Goal: Task Accomplishment & Management: Manage account settings

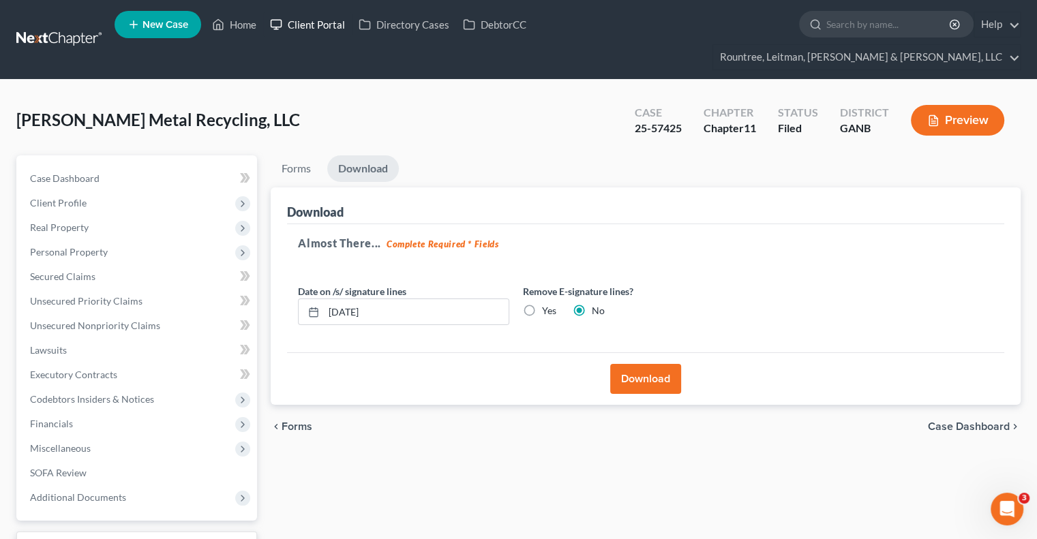
click at [320, 24] on link "Client Portal" at bounding box center [307, 24] width 89 height 25
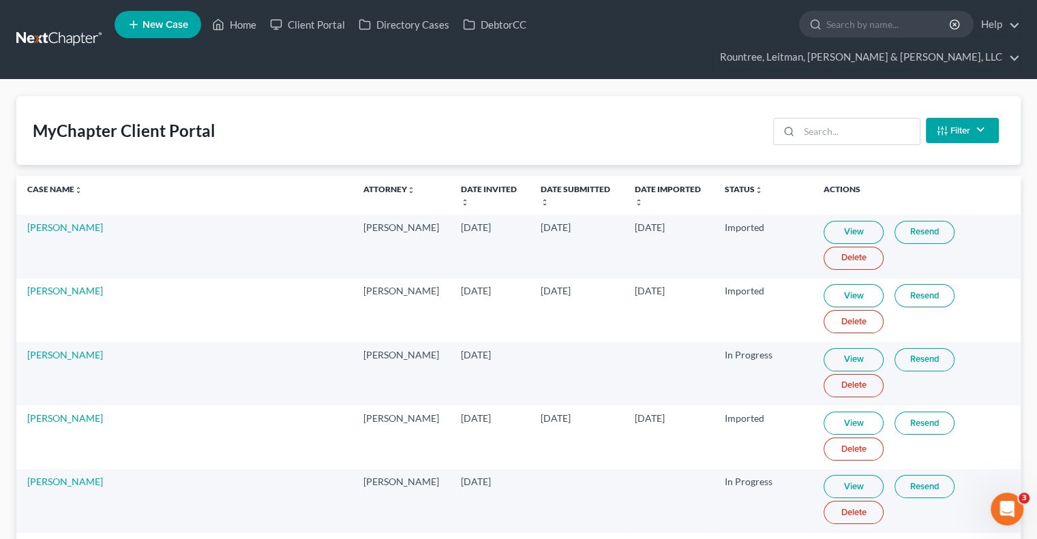
click at [158, 33] on link "New Case" at bounding box center [158, 24] width 87 height 27
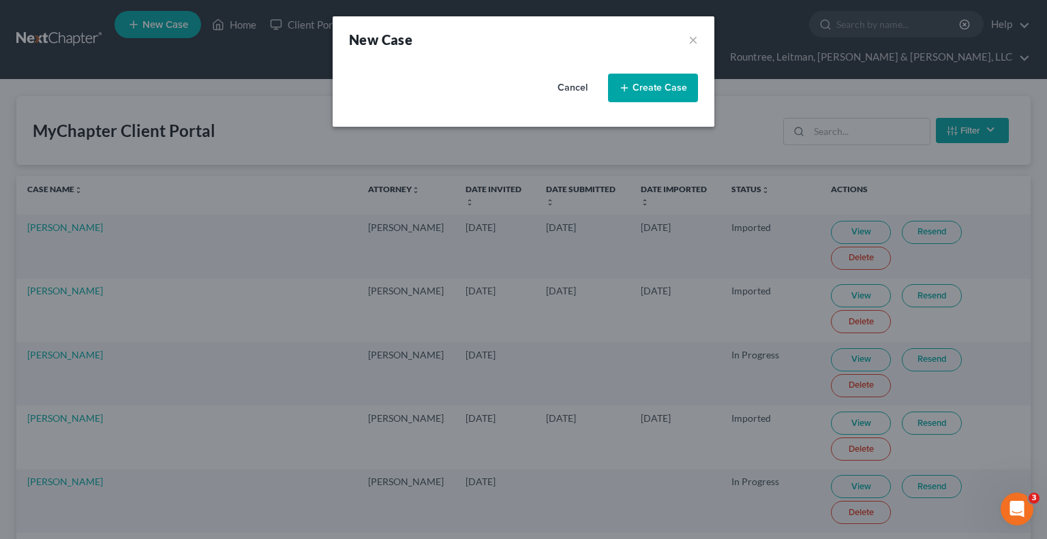
select select "19"
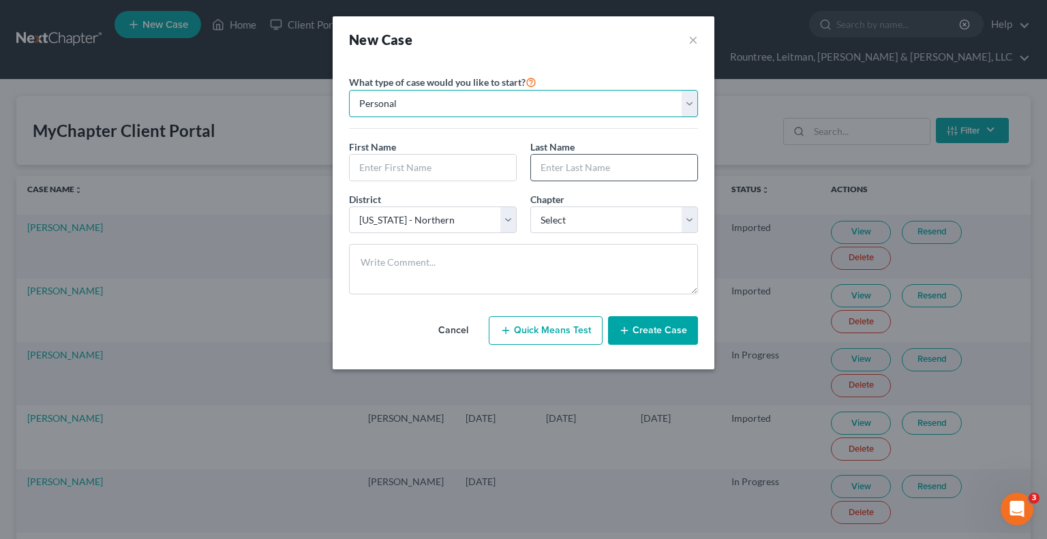
drag, startPoint x: 693, startPoint y: 93, endPoint x: 586, endPoint y: 157, distance: 125.3
click at [693, 93] on select "Personal Business" at bounding box center [523, 103] width 349 height 27
drag, startPoint x: 582, startPoint y: 155, endPoint x: 520, endPoint y: 140, distance: 63.7
click at [582, 155] on input "text" at bounding box center [614, 168] width 166 height 26
click at [687, 102] on select "Personal Business" at bounding box center [523, 103] width 349 height 27
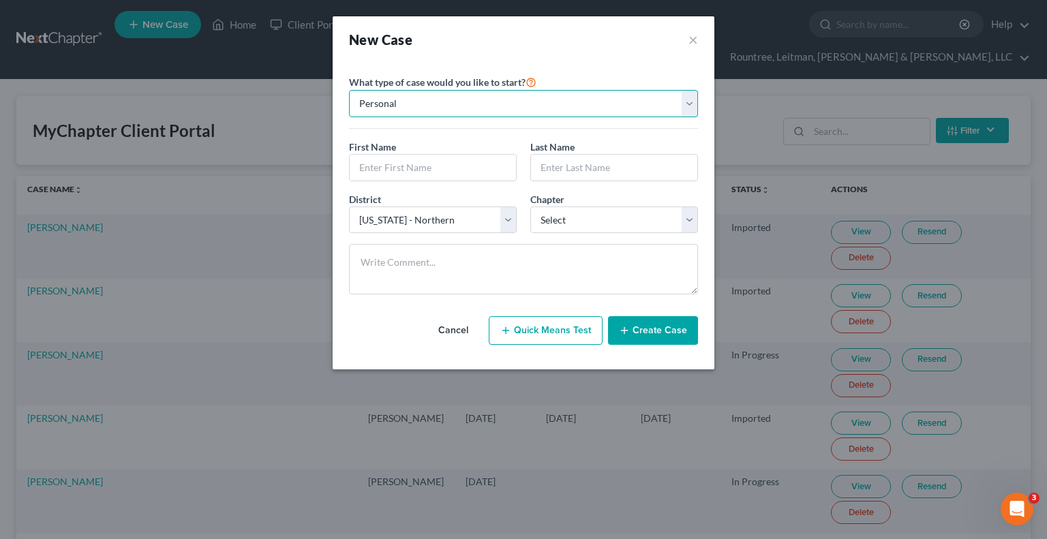
select select "1"
click at [349, 90] on select "Personal Business" at bounding box center [523, 103] width 349 height 27
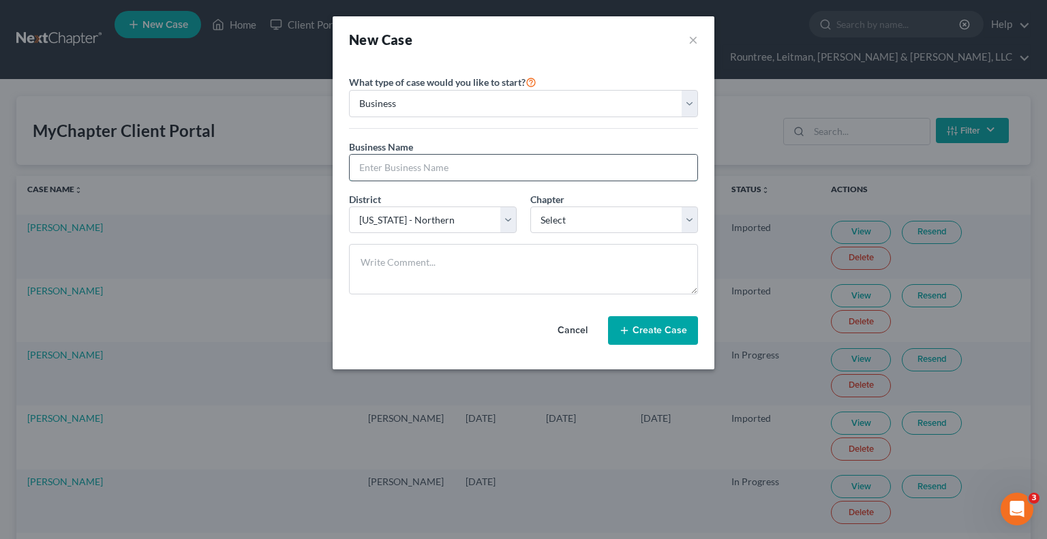
click at [404, 166] on input "text" at bounding box center [524, 168] width 348 height 26
type input "KMT Wireless, LLC"
drag, startPoint x: 614, startPoint y: 217, endPoint x: 596, endPoint y: 231, distance: 22.4
click at [614, 217] on select "Select 7 11 12" at bounding box center [614, 220] width 168 height 27
select select "1"
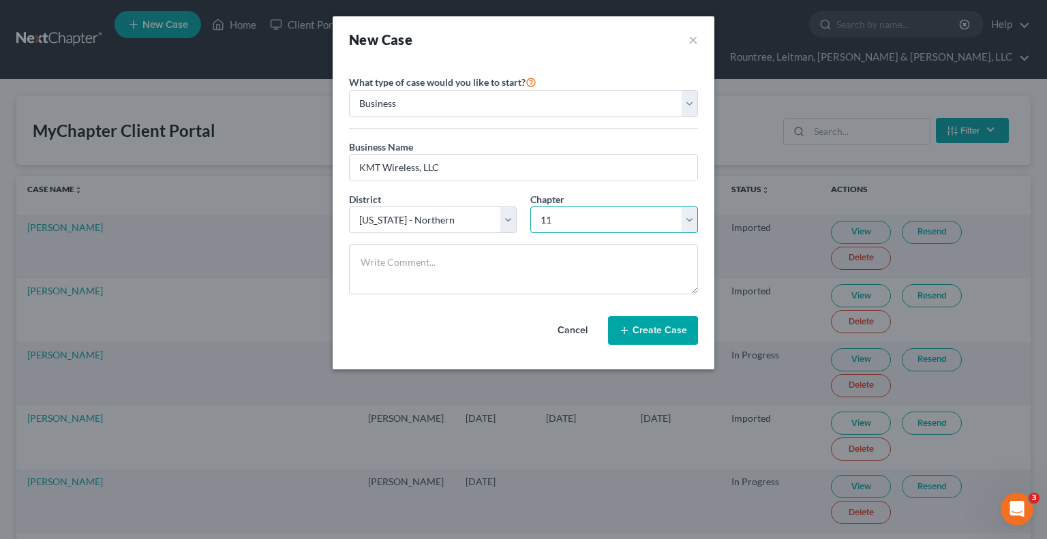
click at [530, 207] on select "Select 7 11 12" at bounding box center [614, 220] width 168 height 27
click at [648, 331] on button "Create Case" at bounding box center [653, 330] width 90 height 29
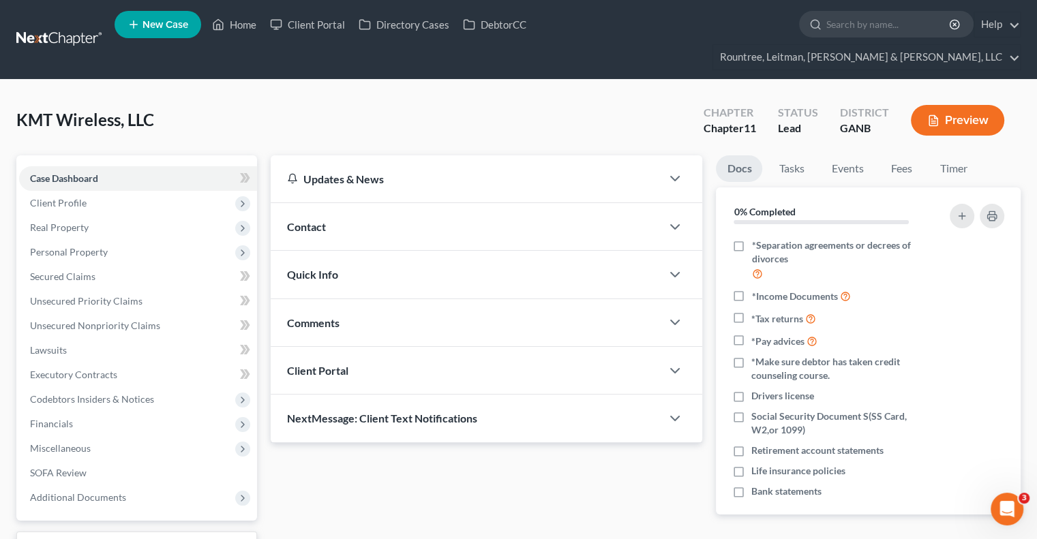
click at [316, 364] on span "Client Portal" at bounding box center [317, 370] width 61 height 13
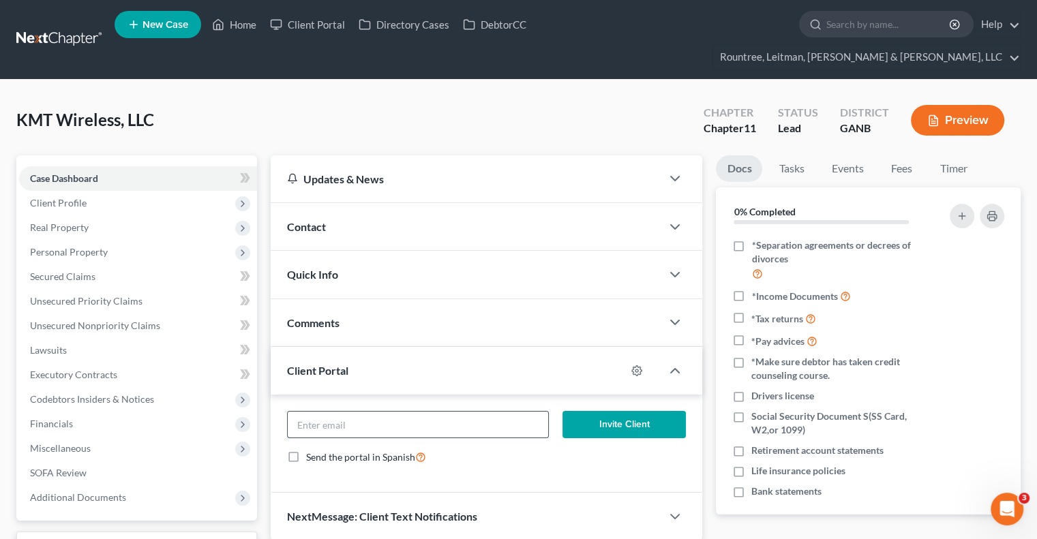
click at [364, 412] on input "email" at bounding box center [418, 425] width 260 height 26
type input "[PERSON_NAME][EMAIL_ADDRESS][DOMAIN_NAME]"
click at [630, 411] on button "Invite Client" at bounding box center [624, 424] width 124 height 27
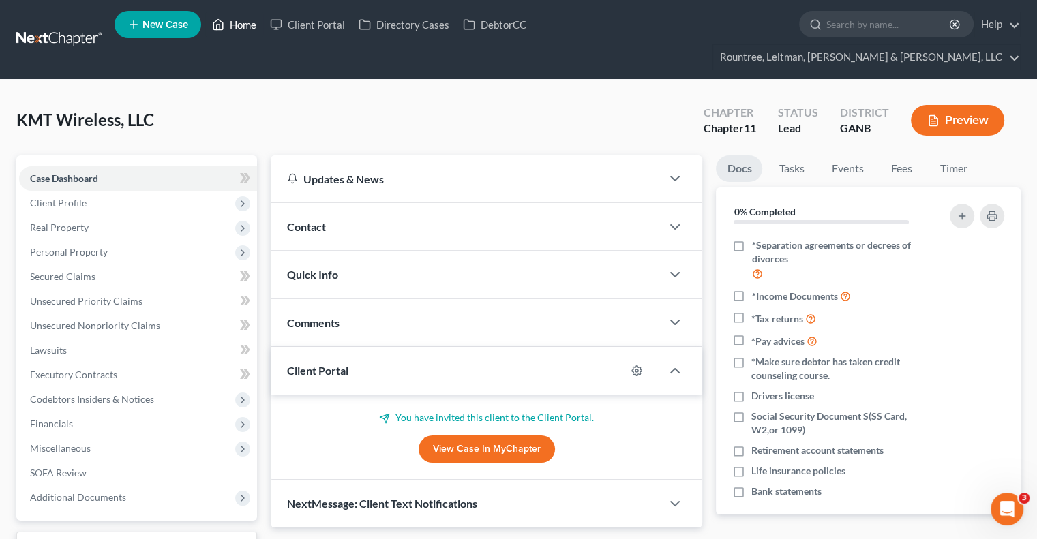
click at [245, 29] on link "Home" at bounding box center [234, 24] width 58 height 25
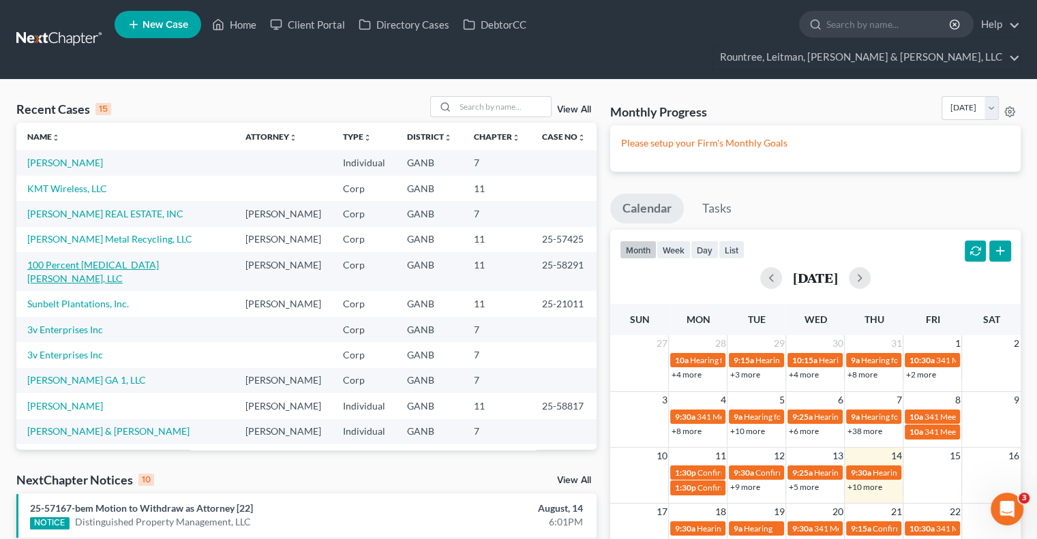
click at [107, 259] on link "100 Percent [MEDICAL_DATA] [PERSON_NAME], LLC" at bounding box center [93, 271] width 132 height 25
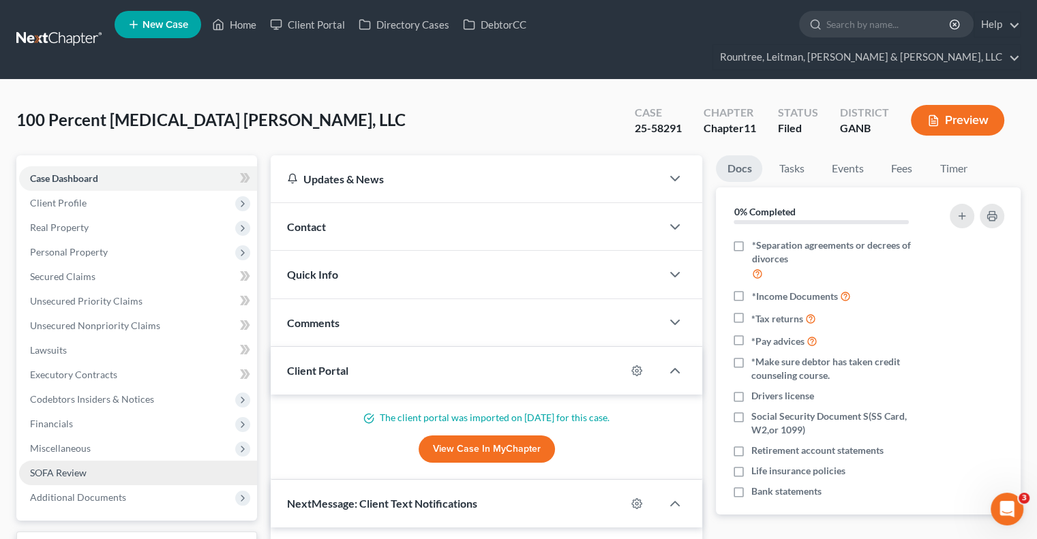
click at [91, 461] on link "SOFA Review" at bounding box center [138, 473] width 238 height 25
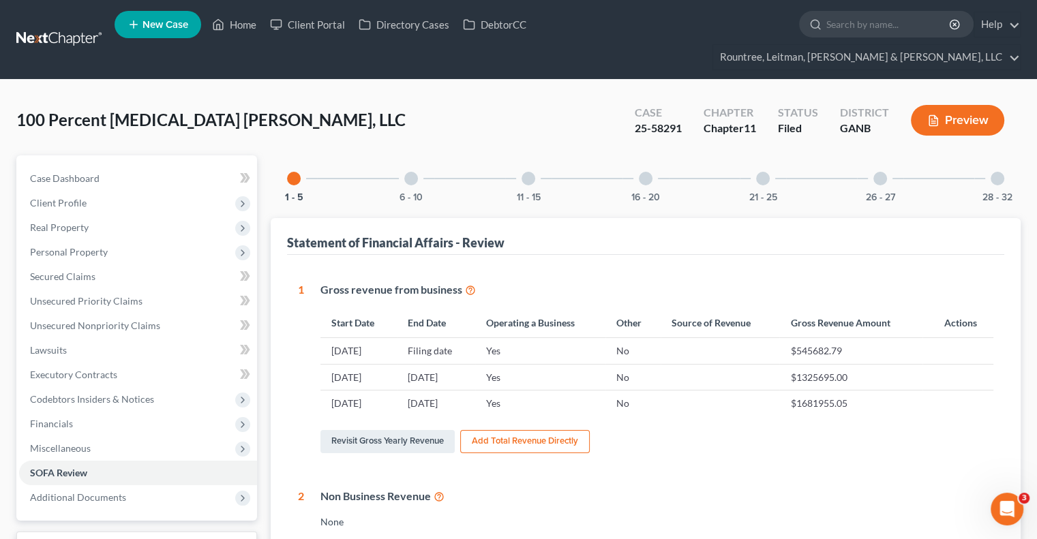
click at [997, 172] on div at bounding box center [997, 179] width 14 height 14
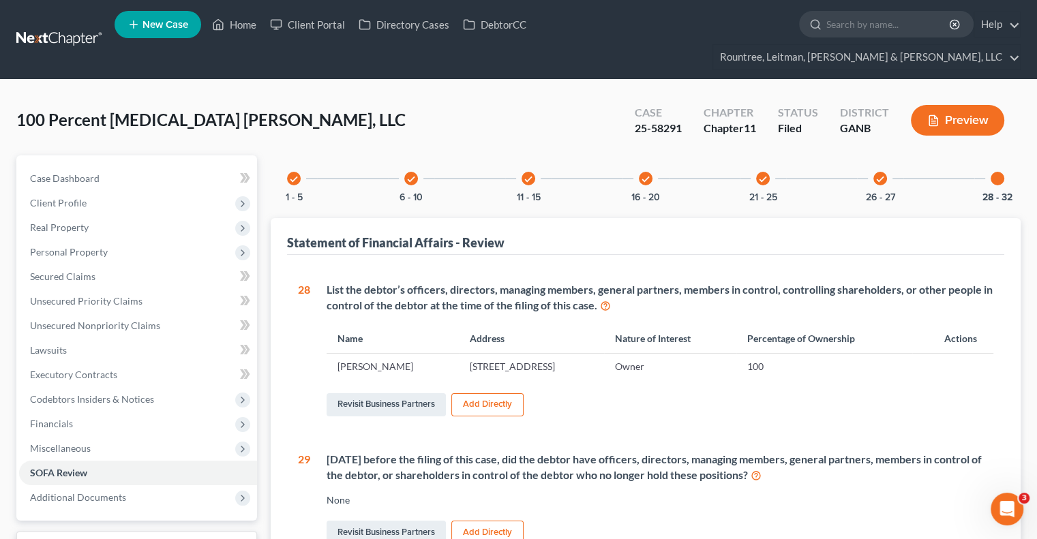
scroll to position [472, 0]
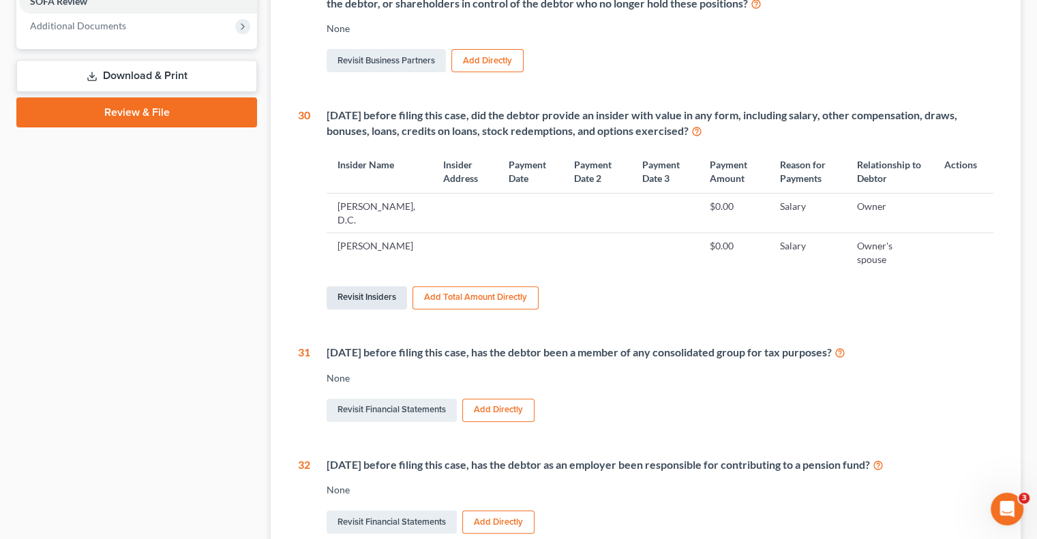
click at [371, 286] on link "Revisit Insiders" at bounding box center [367, 297] width 80 height 23
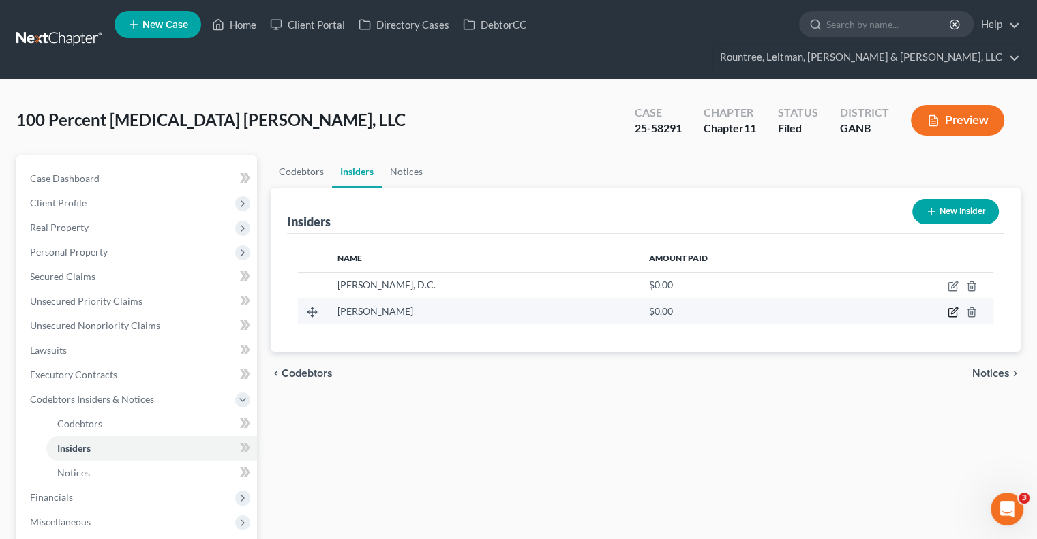
click at [952, 307] on icon "button" at bounding box center [953, 312] width 11 height 11
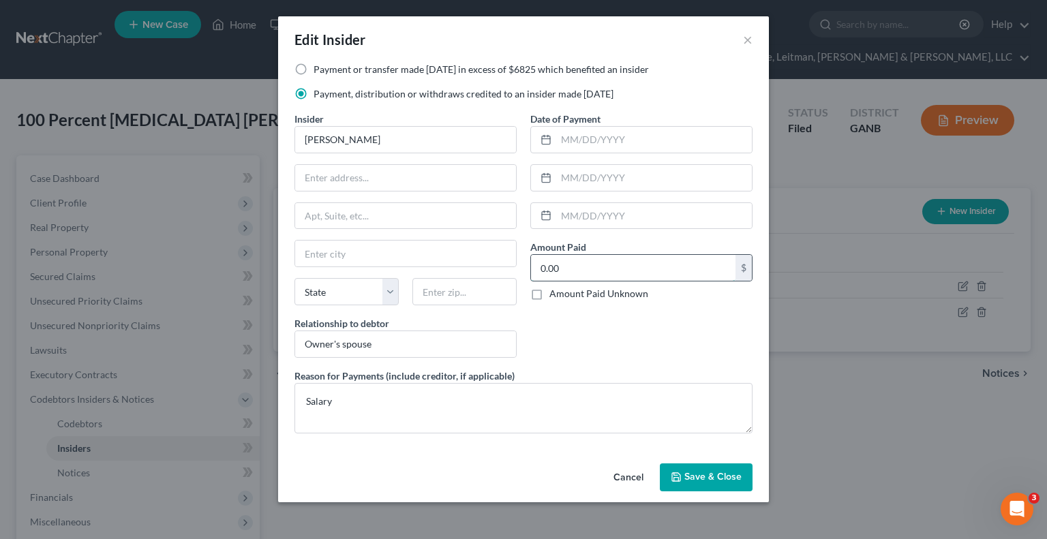
click at [614, 267] on input "0.00" at bounding box center [633, 268] width 205 height 26
type input "55,500"
click at [693, 480] on span "Save & Close" at bounding box center [712, 478] width 57 height 12
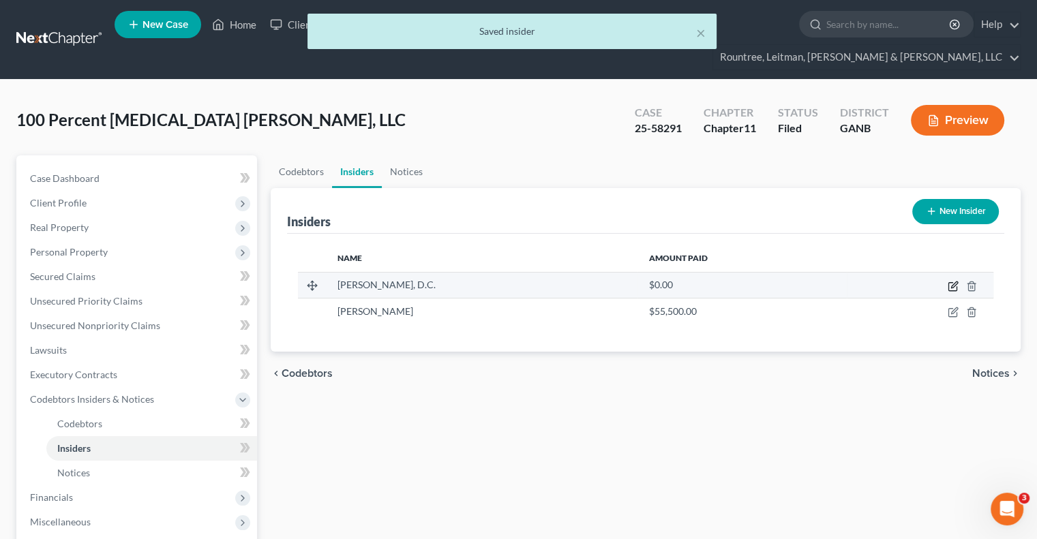
click at [952, 282] on icon "button" at bounding box center [954, 285] width 6 height 6
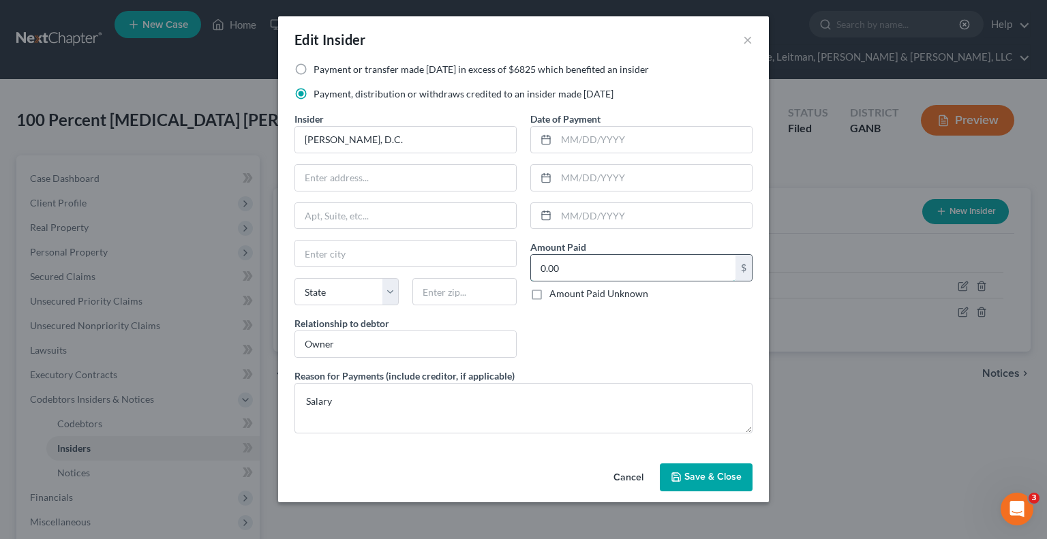
click at [587, 276] on input "0.00" at bounding box center [633, 268] width 205 height 26
type input "29,906.28"
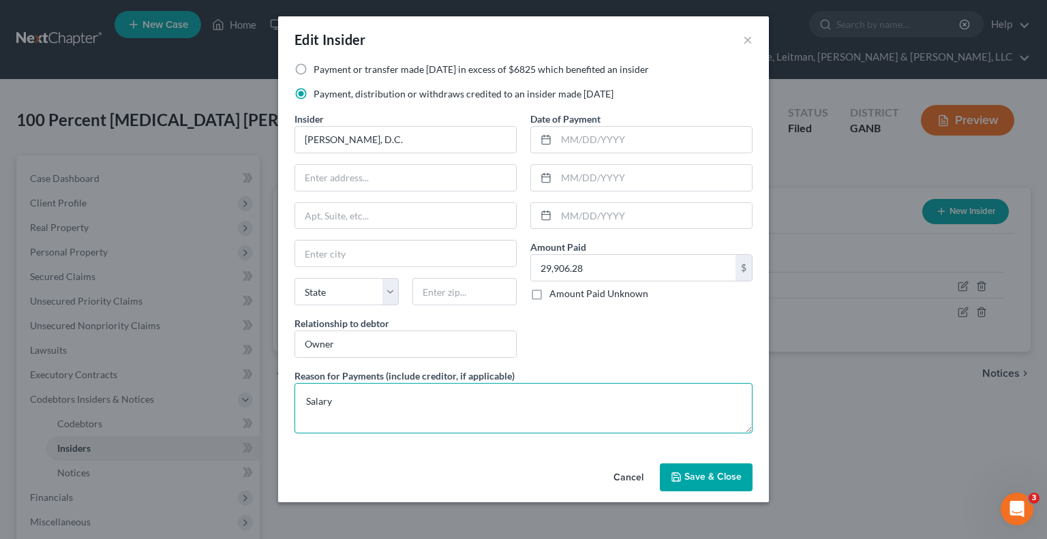
click at [356, 397] on textarea "Salary" at bounding box center [523, 408] width 458 height 50
type textarea "S"
type textarea "Owner's draw; payment of personal expenses"
click at [731, 476] on span "Save & Close" at bounding box center [712, 478] width 57 height 12
